Goal: Task Accomplishment & Management: Use online tool/utility

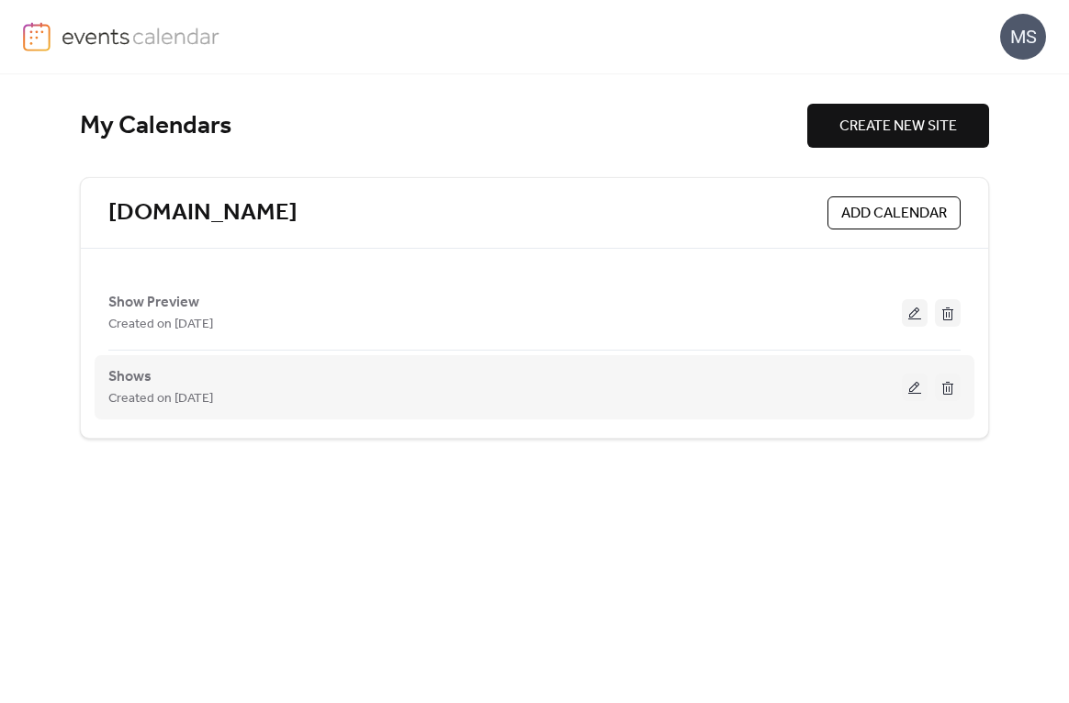
click at [337, 380] on div "Shows Created on [DATE]" at bounding box center [504, 387] width 793 height 44
click at [312, 387] on div "Shows Created on [DATE]" at bounding box center [504, 387] width 793 height 44
click at [286, 396] on div "Created on [DATE]" at bounding box center [504, 398] width 793 height 22
click at [918, 392] on button at bounding box center [915, 388] width 26 height 28
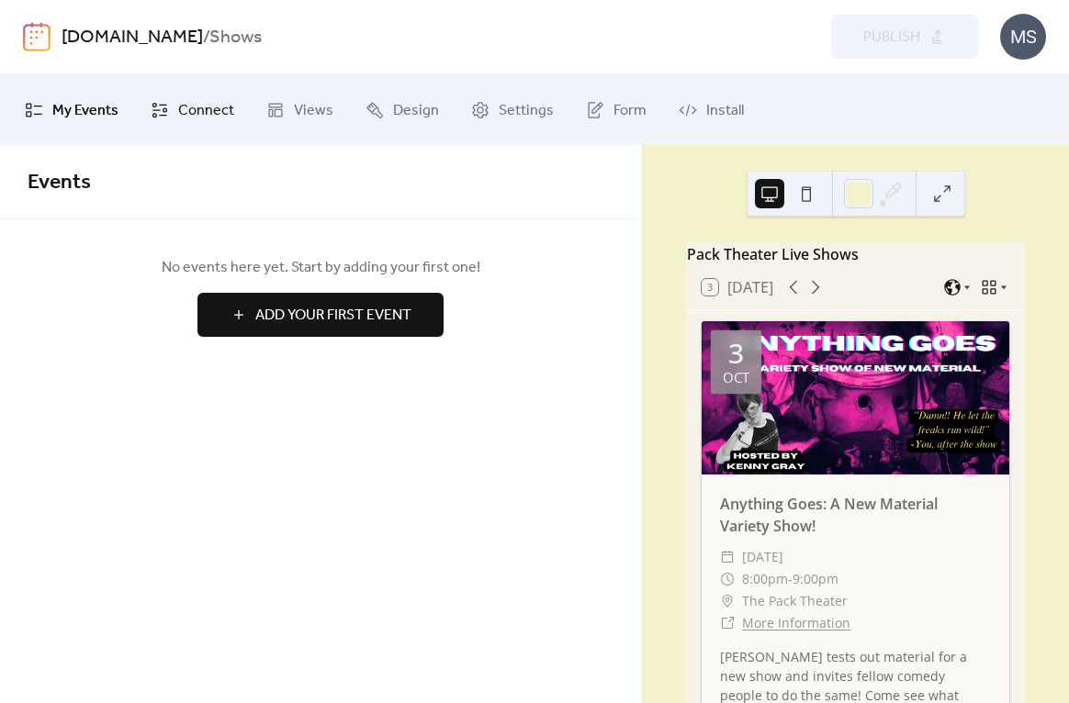
click at [186, 115] on span "Connect" at bounding box center [206, 110] width 56 height 28
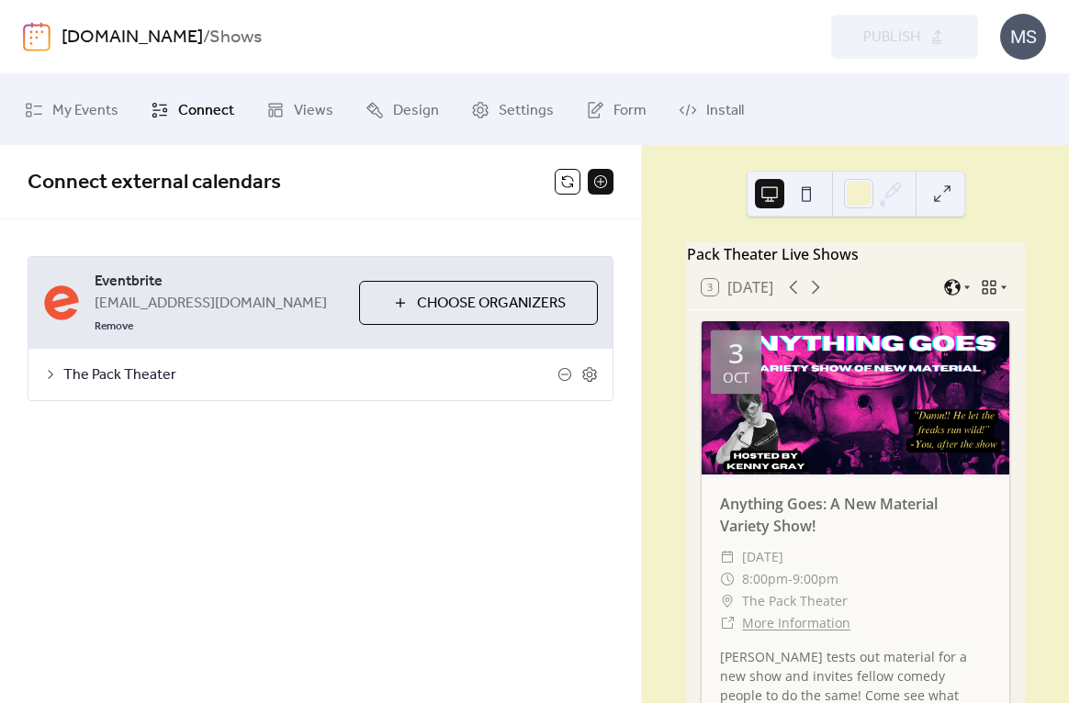
click at [223, 108] on span "Connect" at bounding box center [206, 110] width 56 height 28
click at [564, 185] on button at bounding box center [568, 182] width 26 height 26
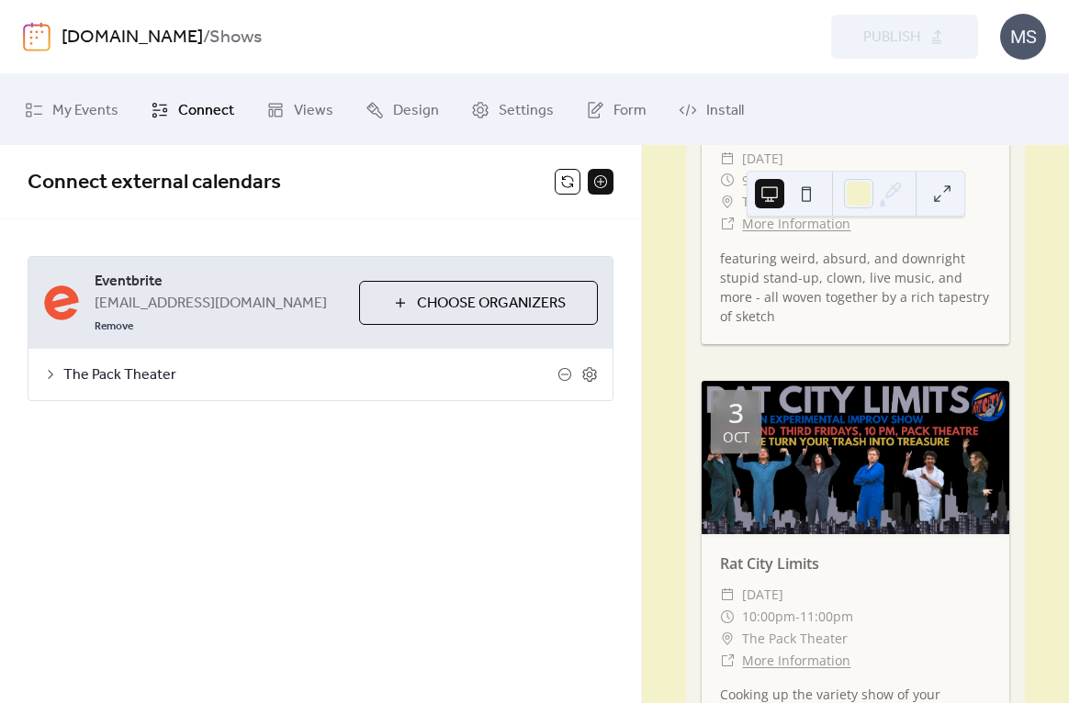
scroll to position [836, 0]
